Goal: Obtain resource: Download file/media

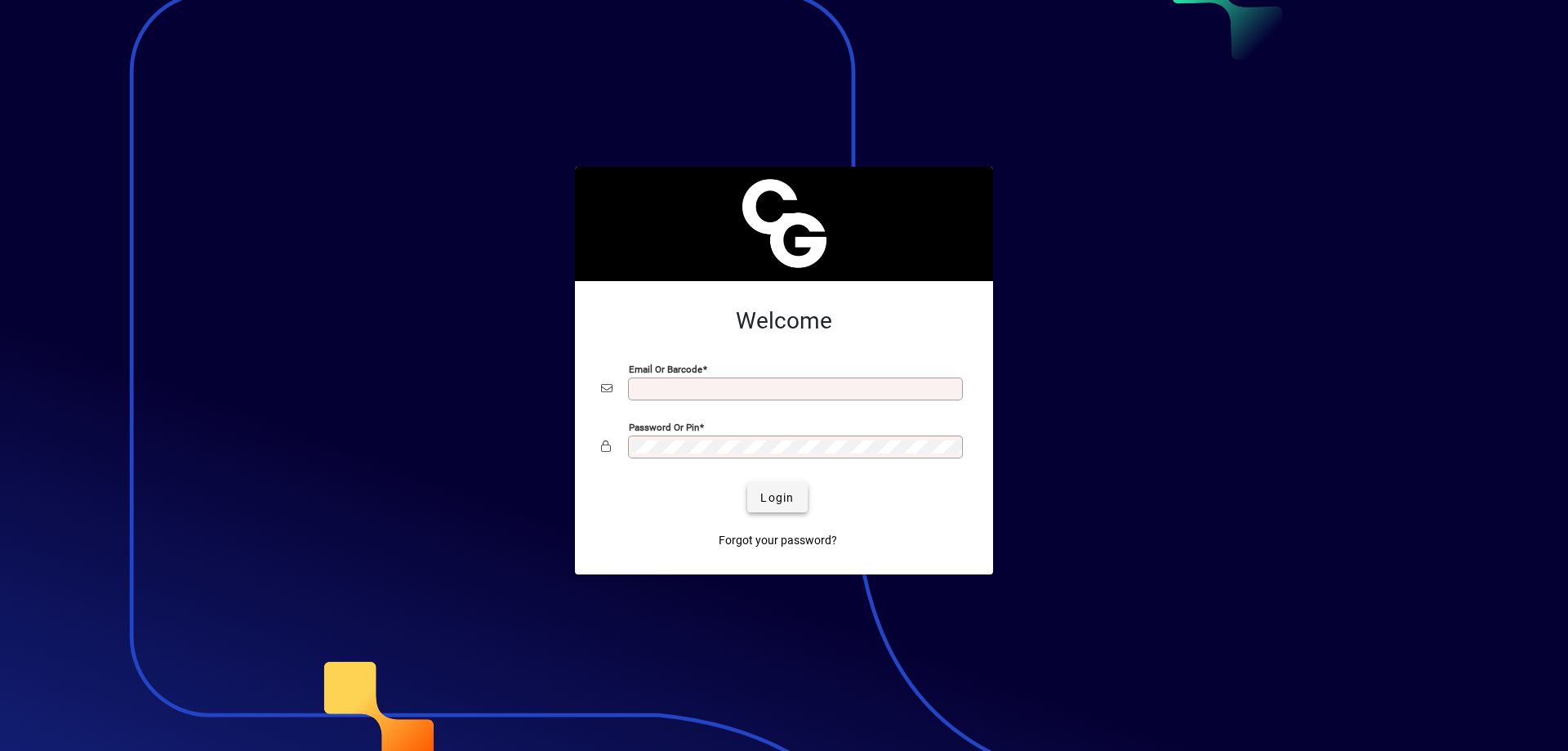
type input "**********"
click at [781, 487] on span "submit" at bounding box center [777, 497] width 60 height 39
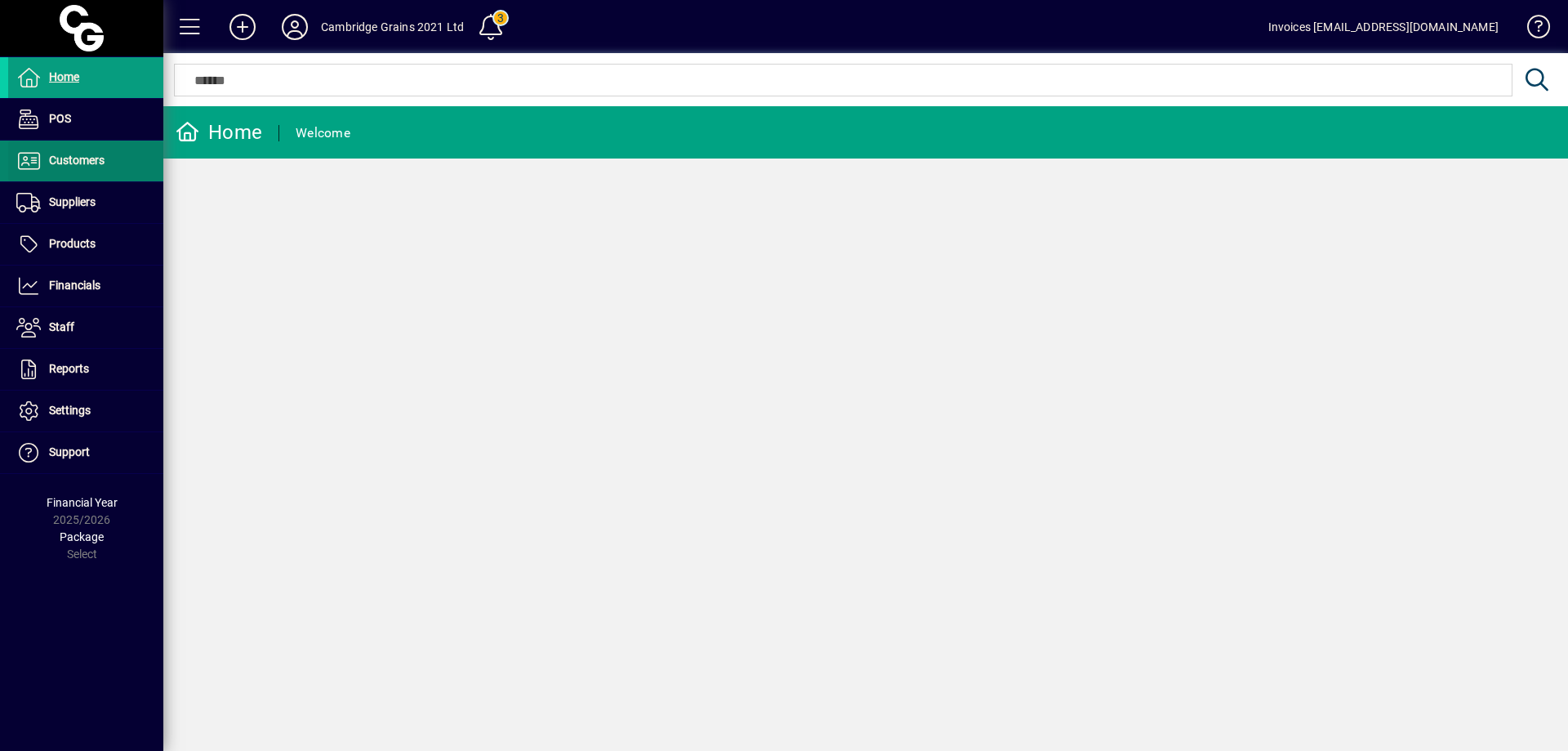
click at [106, 152] on span at bounding box center [85, 161] width 156 height 39
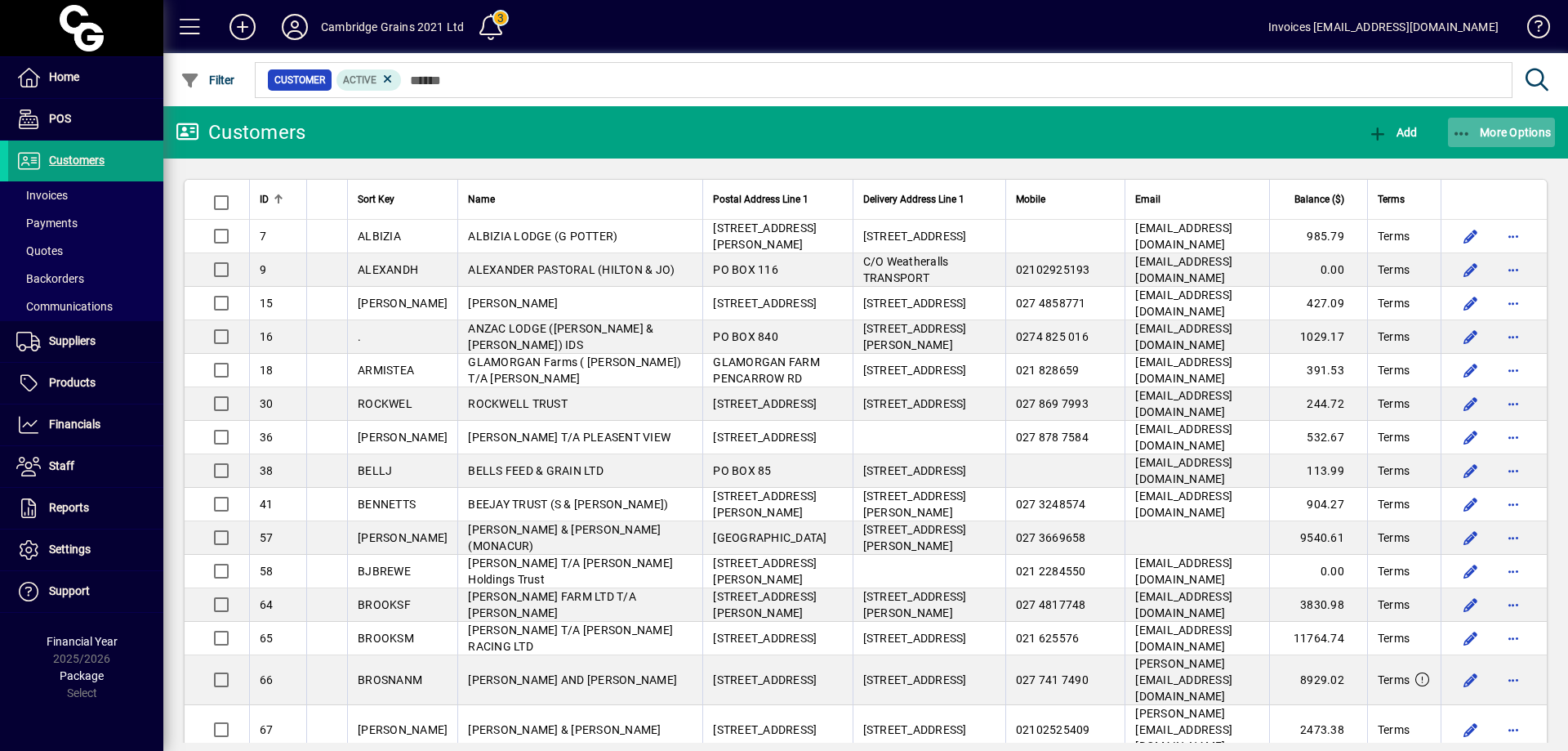
click at [1499, 129] on span "More Options" at bounding box center [1502, 132] width 100 height 13
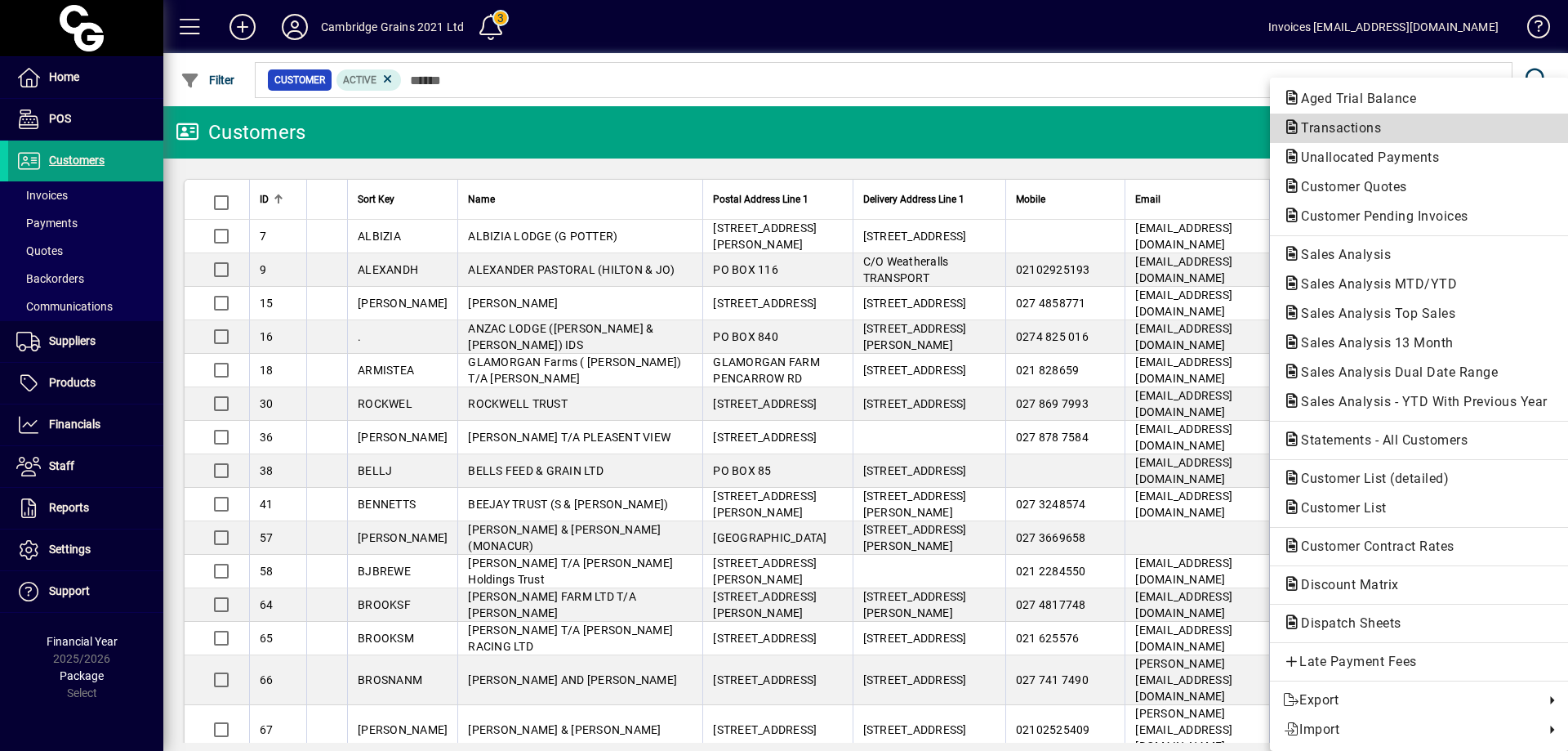
click at [1323, 127] on span "Transactions" at bounding box center [1336, 128] width 106 height 16
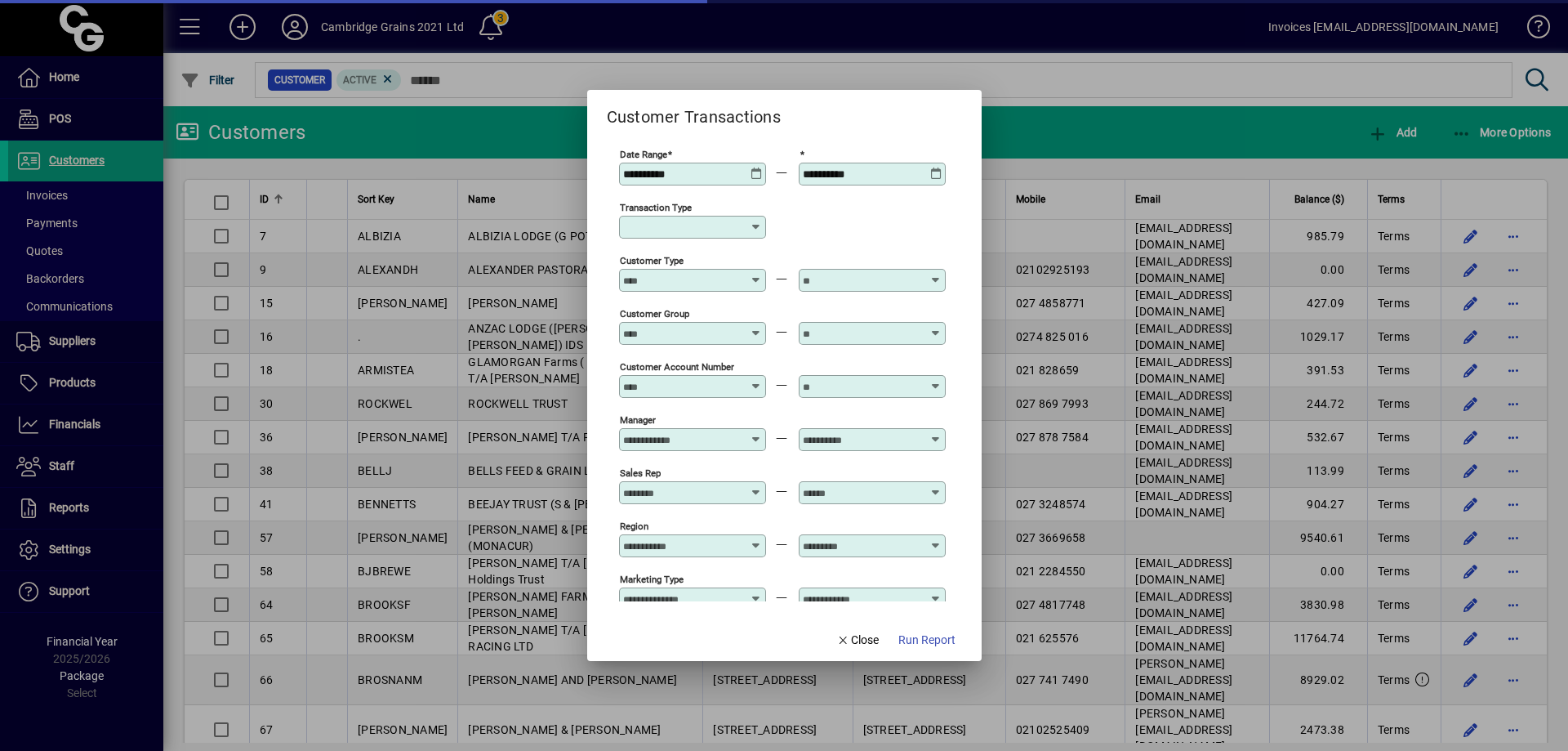
click at [929, 637] on span "Run Report" at bounding box center [927, 640] width 57 height 18
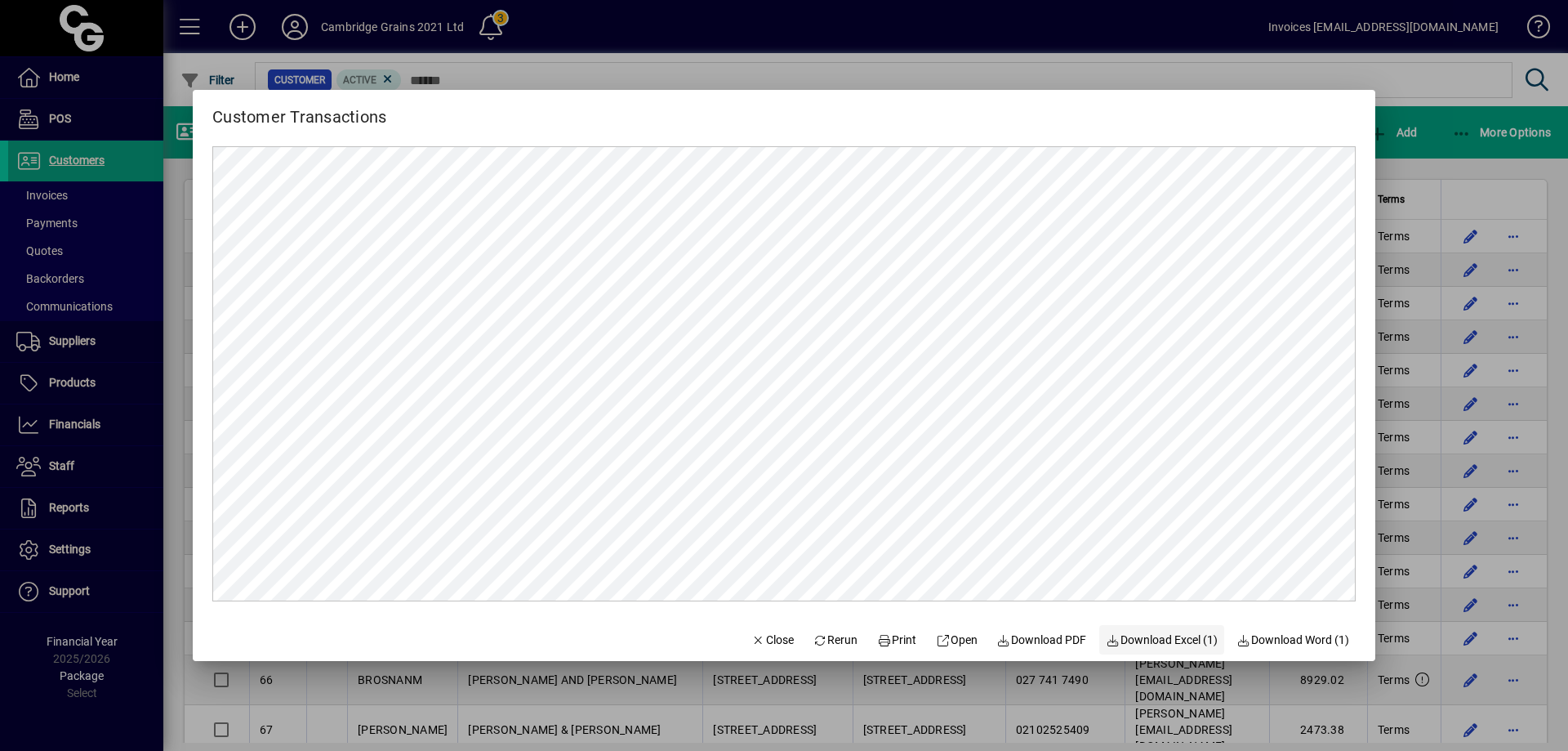
click at [1170, 640] on span "Download Excel (1)" at bounding box center [1162, 640] width 112 height 18
drag, startPoint x: 764, startPoint y: 635, endPoint x: 734, endPoint y: 610, distance: 39.1
click at [764, 635] on span "Close" at bounding box center [772, 640] width 42 height 18
